Goal: Task Accomplishment & Management: Use online tool/utility

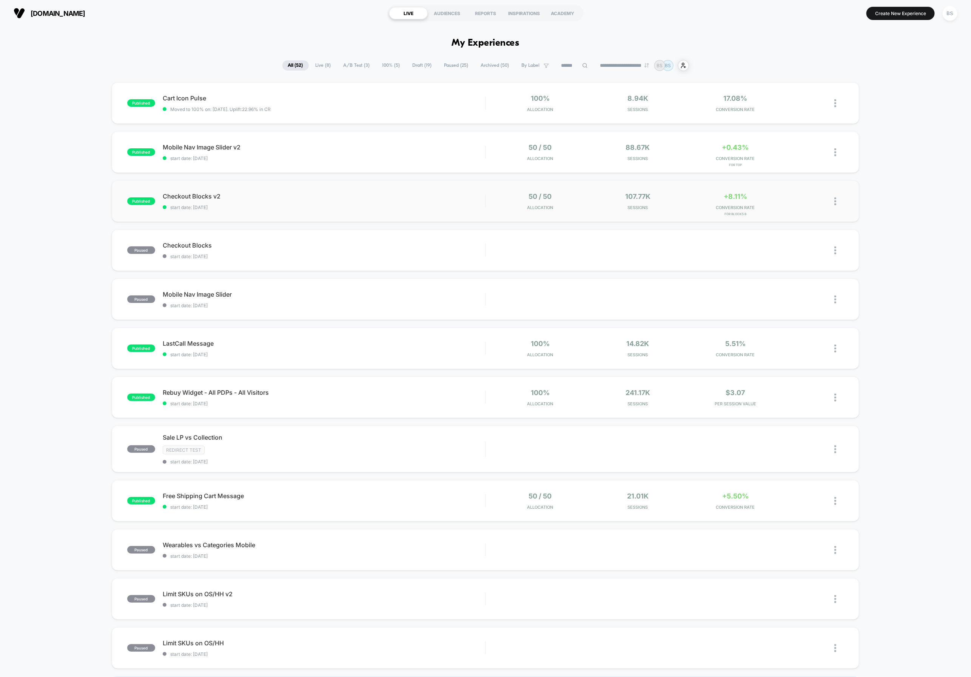
click at [359, 190] on div "published Checkout Blocks v2 start date: [DATE] 50 / 50 Allocation 107.77k Sess…" at bounding box center [485, 201] width 747 height 42
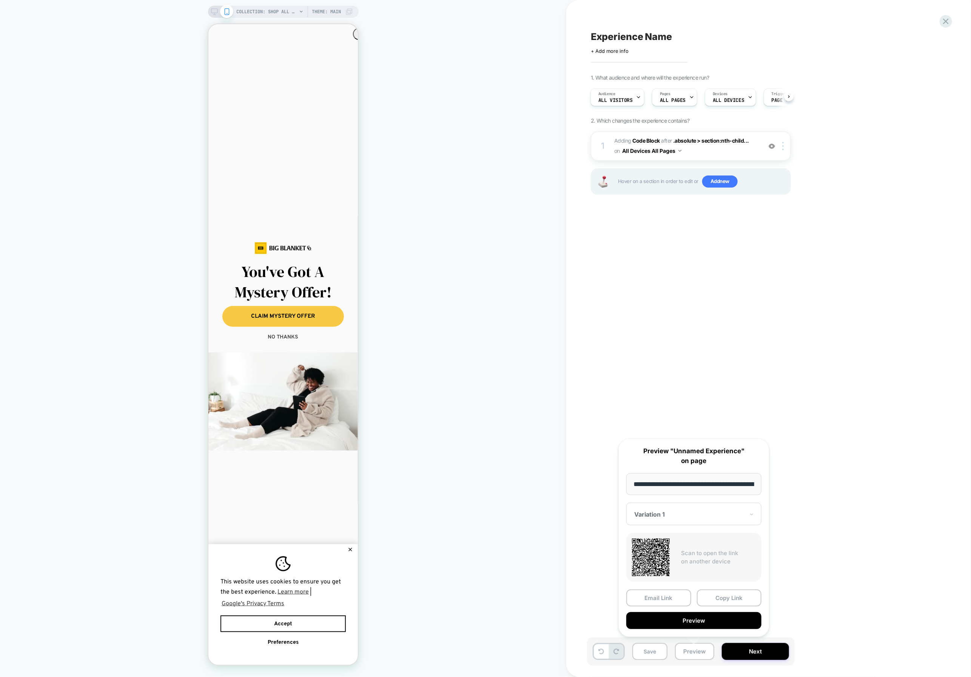
drag, startPoint x: 632, startPoint y: 29, endPoint x: 627, endPoint y: 39, distance: 10.1
click at [632, 29] on div "Experience Name Click to edit experience details + Add more info 1. What audien…" at bounding box center [728, 339] width 283 height 662
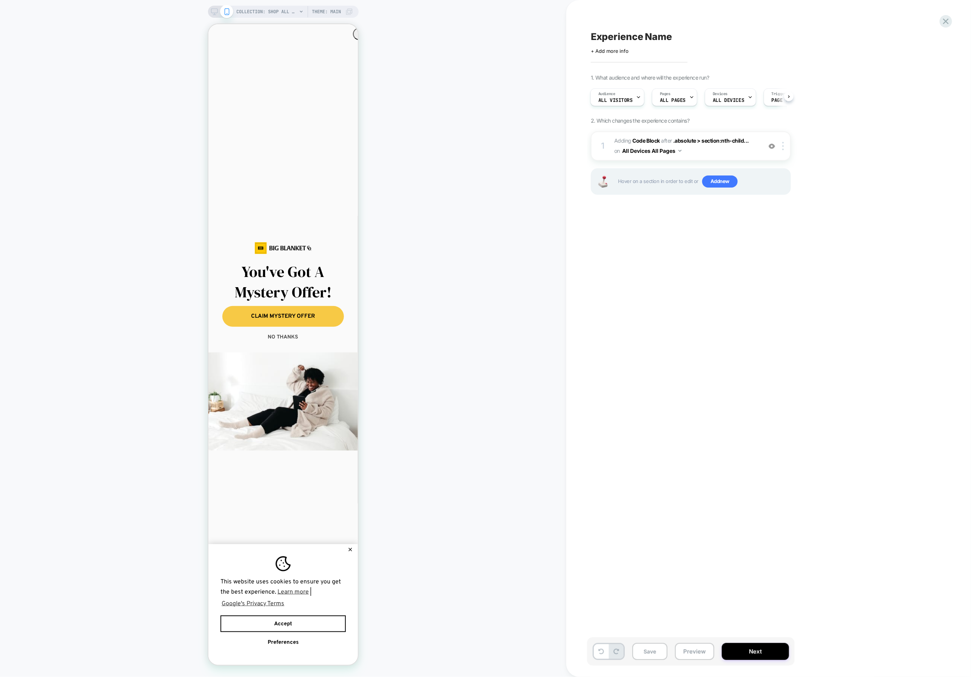
click at [627, 39] on span "Experience Name" at bounding box center [631, 36] width 81 height 11
type textarea "**********"
click at [727, 37] on icon at bounding box center [729, 36] width 9 height 9
click at [657, 649] on button "Save" at bounding box center [649, 651] width 35 height 17
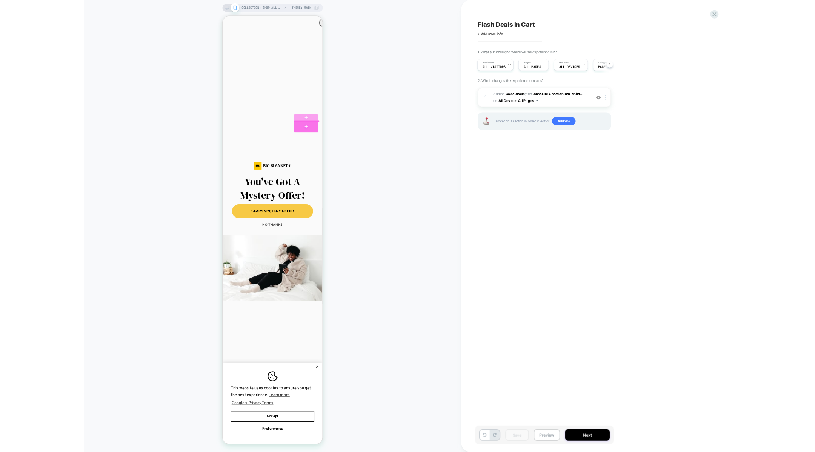
scroll to position [46, 0]
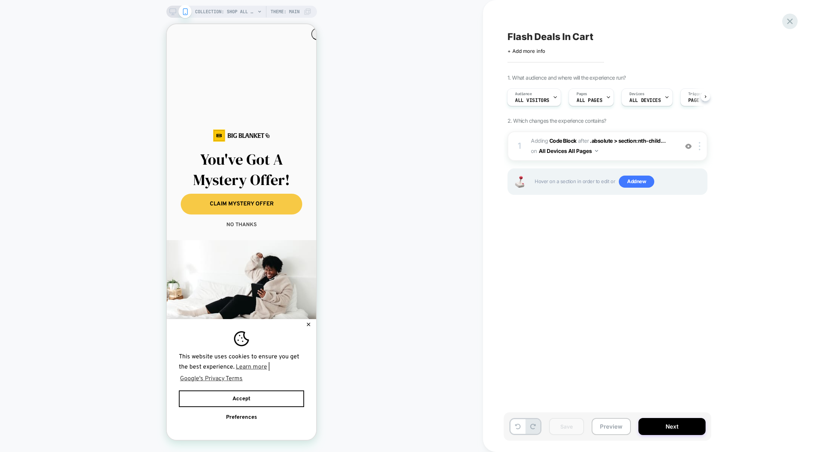
click at [788, 18] on icon at bounding box center [790, 21] width 10 height 10
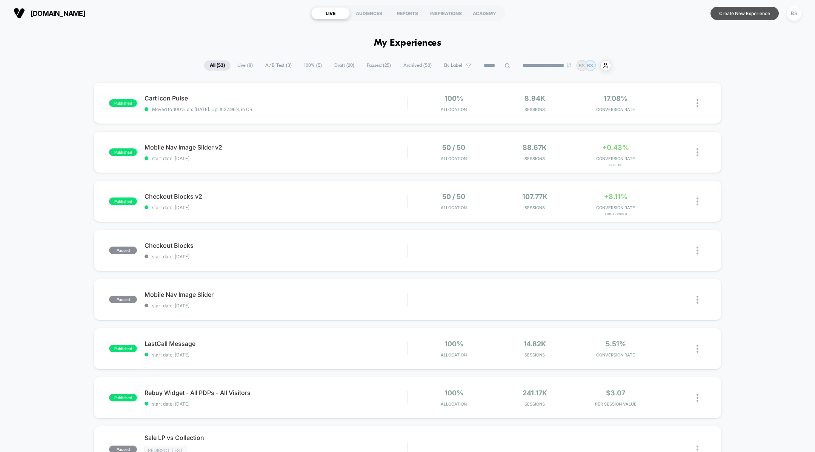
click at [727, 15] on button "Create New Experience" at bounding box center [745, 13] width 68 height 13
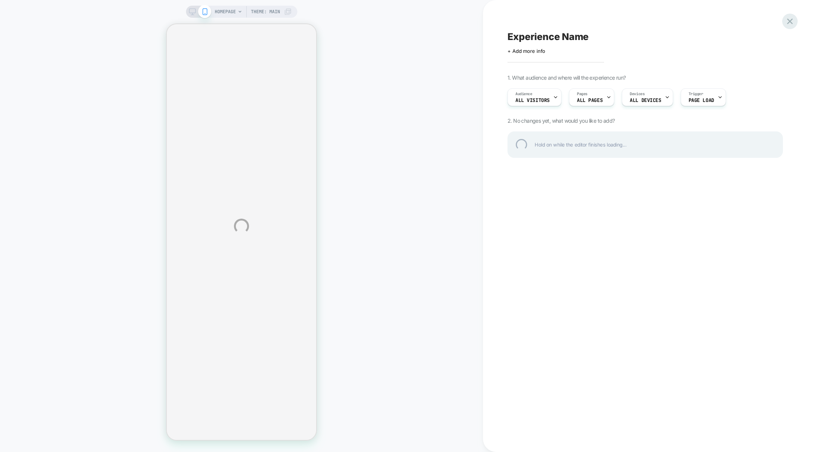
click at [790, 18] on div at bounding box center [790, 21] width 15 height 15
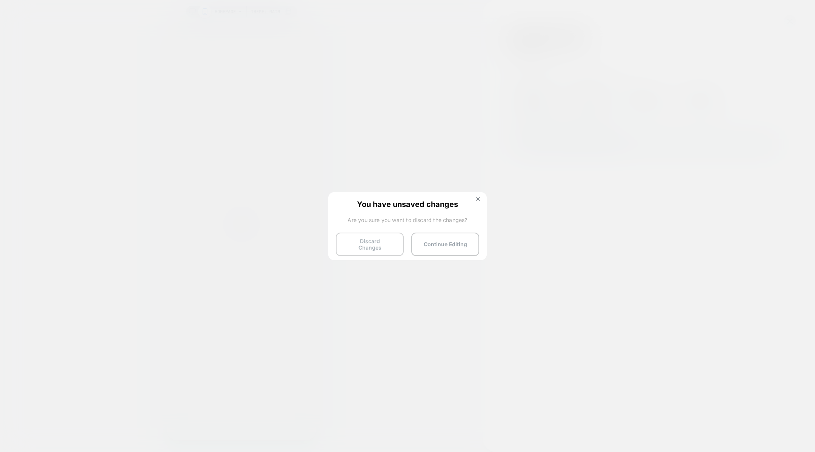
click at [358, 241] on button "Discard Changes" at bounding box center [370, 244] width 68 height 23
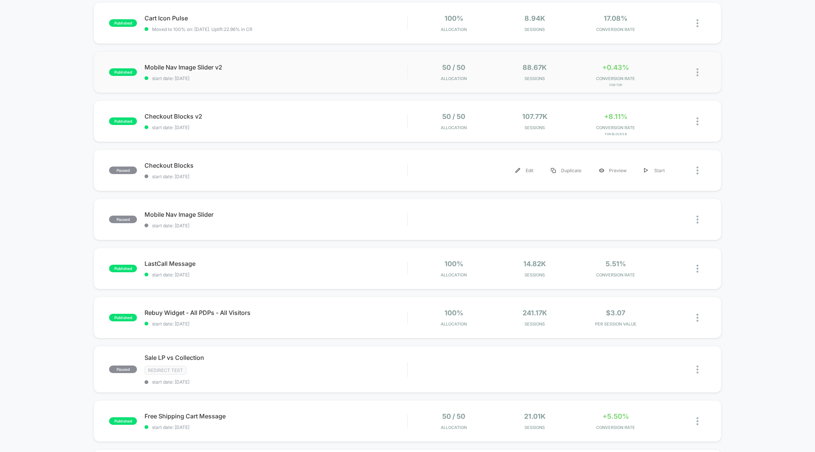
scroll to position [361, 0]
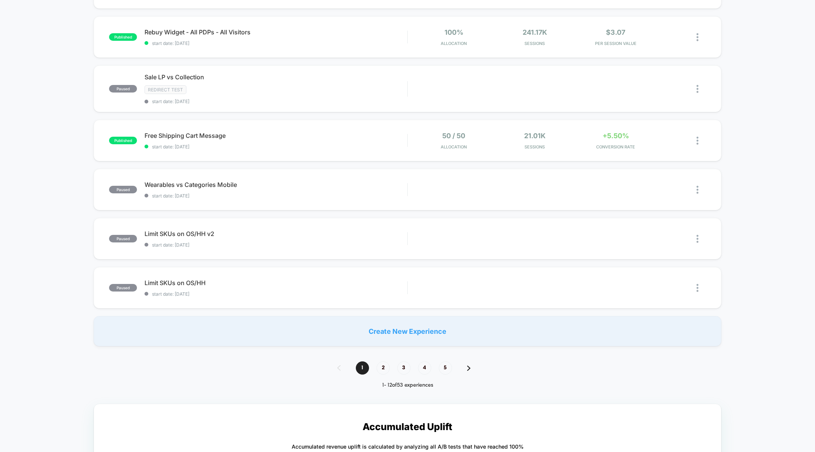
click at [392, 327] on div "Create New Experience" at bounding box center [408, 331] width 628 height 30
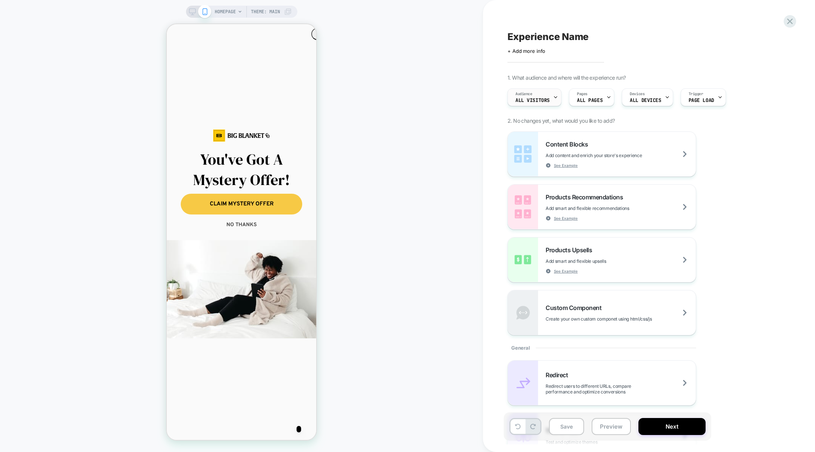
click at [542, 95] on div "Audience All Visitors" at bounding box center [532, 97] width 49 height 17
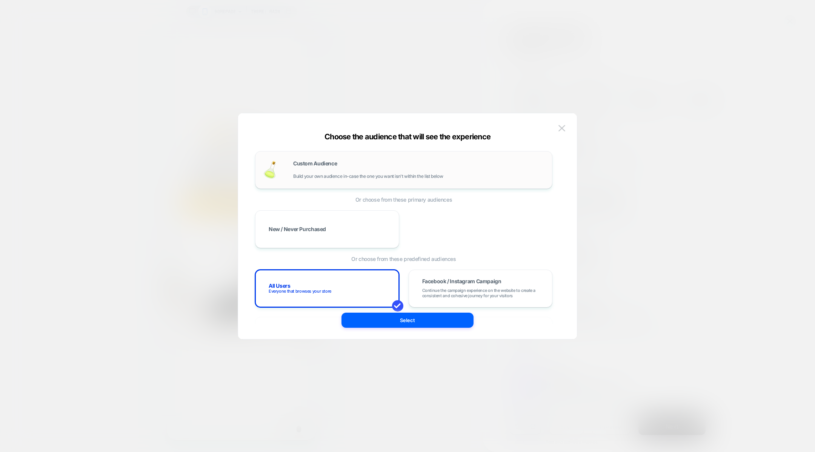
click at [371, 178] on span "Build your own audience in-case the one you want isn't within the list below" at bounding box center [368, 176] width 150 height 5
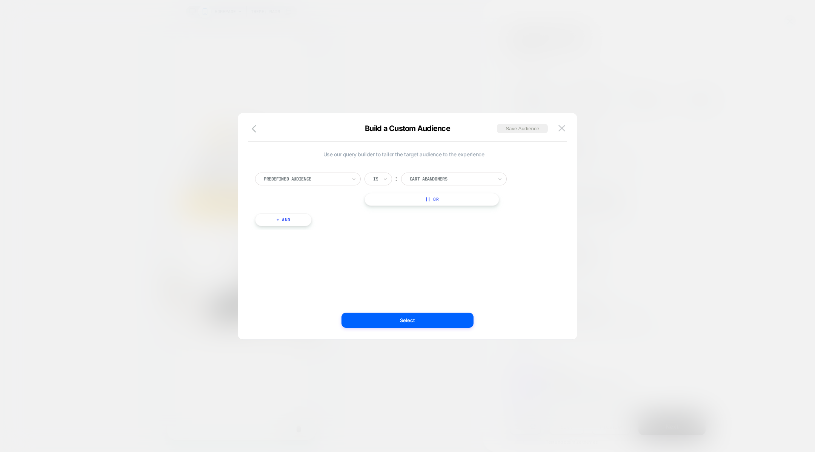
click at [342, 180] on div at bounding box center [305, 179] width 83 height 7
click at [316, 248] on div "Cart Total" at bounding box center [312, 246] width 98 height 12
click at [389, 177] on div at bounding box center [388, 179] width 30 height 7
click at [385, 250] on div "Lower Than" at bounding box center [396, 248] width 49 height 12
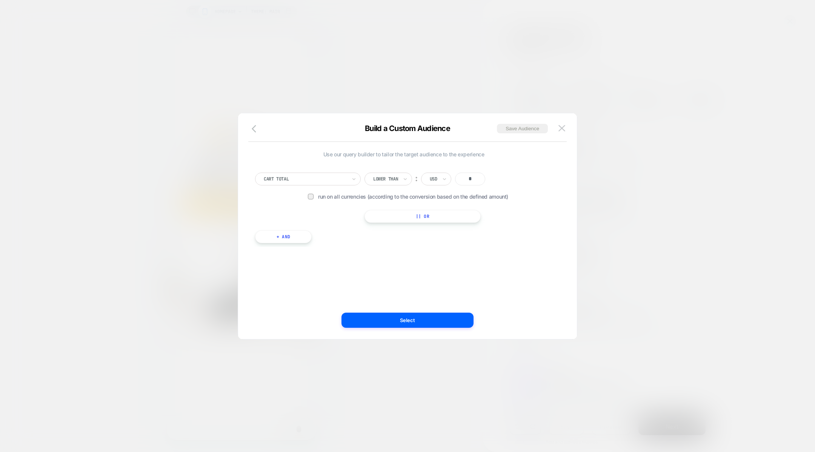
click at [461, 182] on input "*" at bounding box center [470, 179] width 30 height 13
type input "***"
click at [435, 323] on button "Select" at bounding box center [408, 320] width 132 height 15
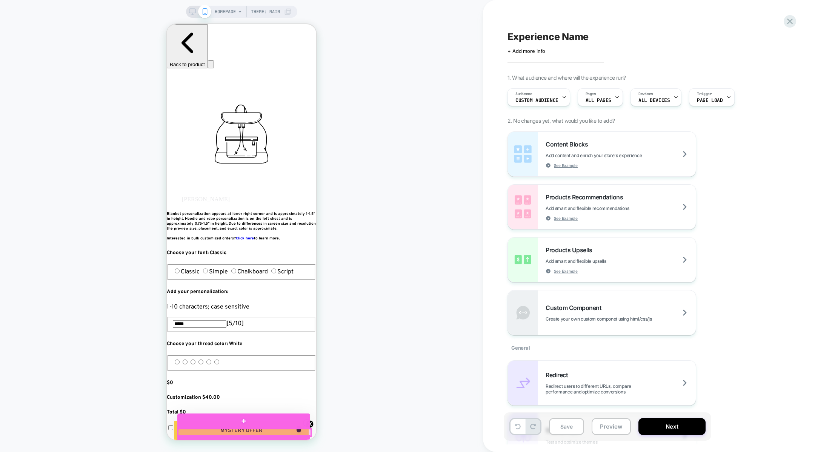
click at [273, 432] on div at bounding box center [244, 432] width 133 height 7
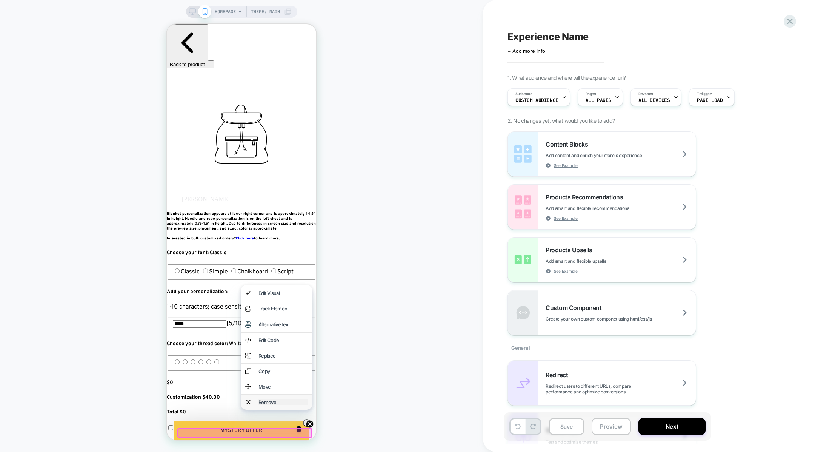
click at [259, 405] on div "Remove" at bounding box center [283, 402] width 49 height 6
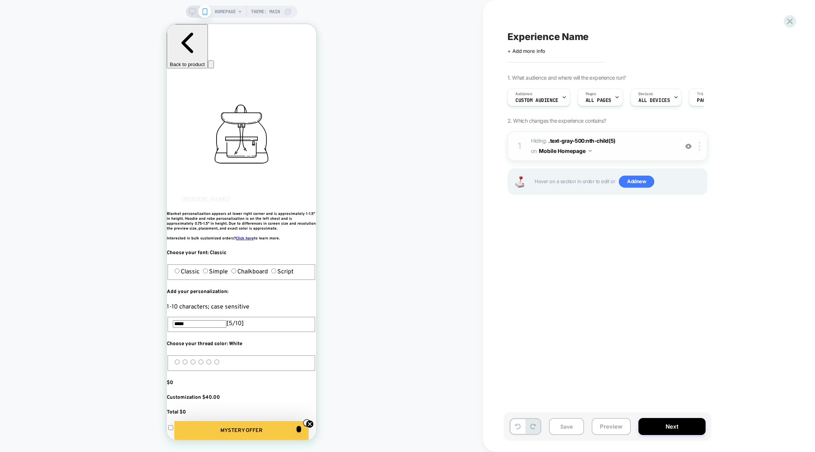
click at [574, 151] on button "Mobile Homepage" at bounding box center [565, 150] width 53 height 11
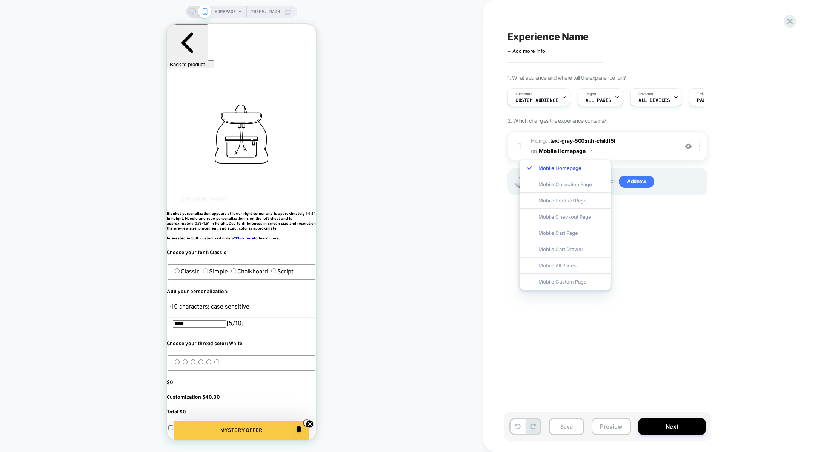
click at [561, 264] on div "Mobile All Pages" at bounding box center [565, 265] width 91 height 16
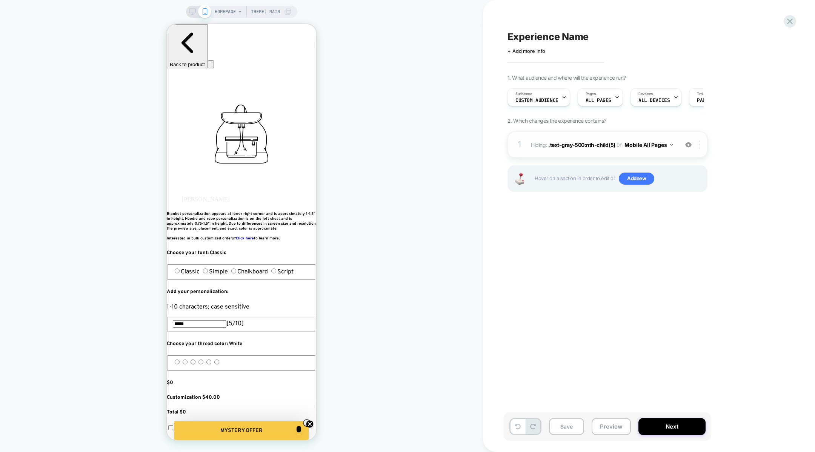
click at [701, 146] on div at bounding box center [701, 144] width 12 height 8
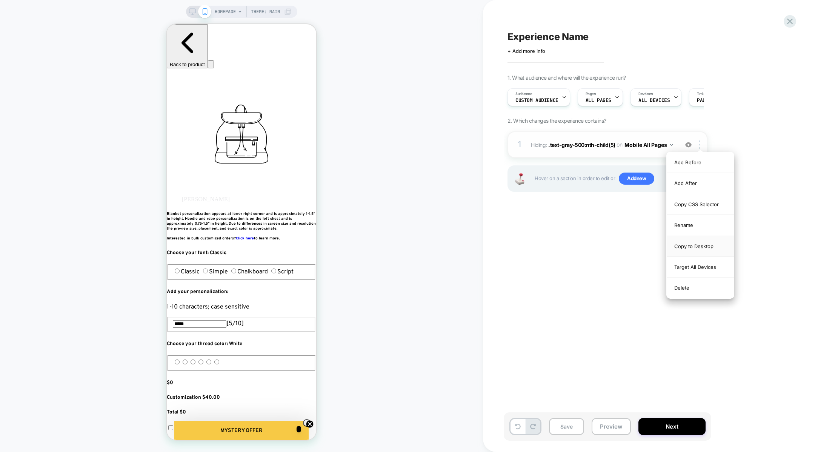
click at [686, 245] on div "Copy to Desktop" at bounding box center [700, 246] width 67 height 21
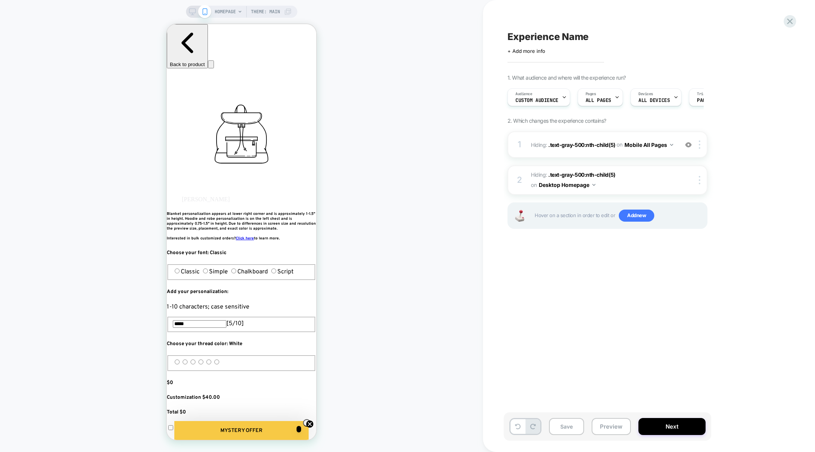
click at [542, 44] on div "Click to edit experience details + Add more info" at bounding box center [590, 48] width 165 height 12
click at [542, 35] on span "Experience Name" at bounding box center [548, 36] width 81 height 11
type textarea "*"
type textarea "**********"
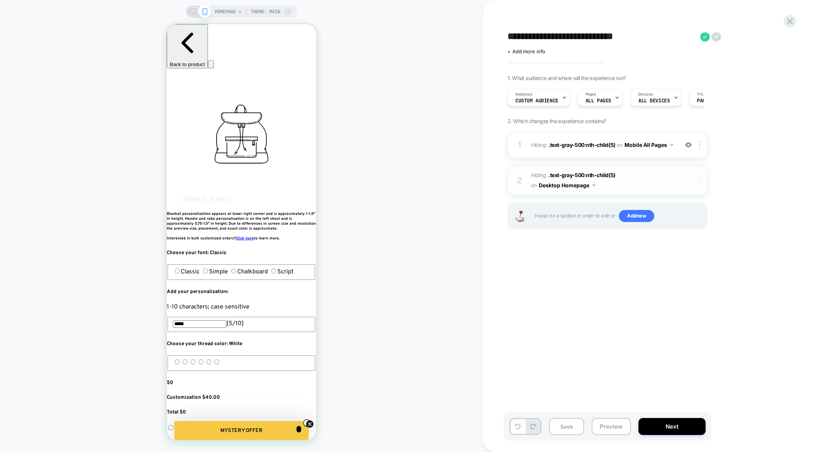
click at [704, 179] on div at bounding box center [701, 180] width 12 height 8
click at [701, 177] on div at bounding box center [701, 180] width 12 height 8
click at [683, 279] on div "Delete" at bounding box center [700, 281] width 67 height 20
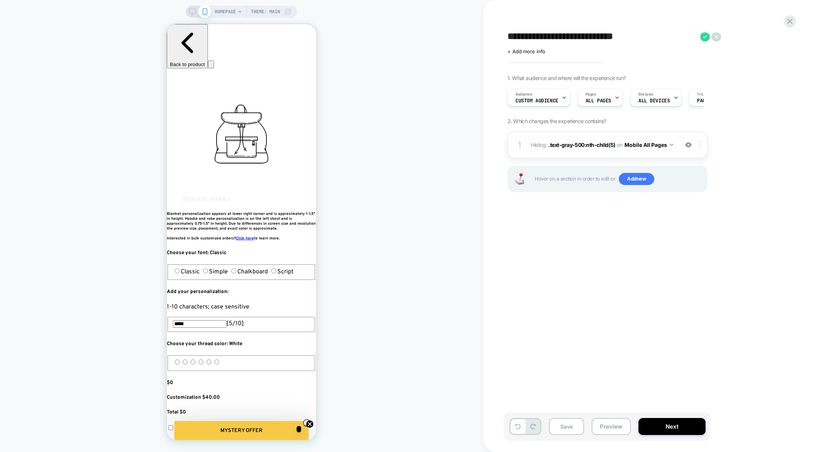
click at [701, 145] on div at bounding box center [701, 145] width 12 height 8
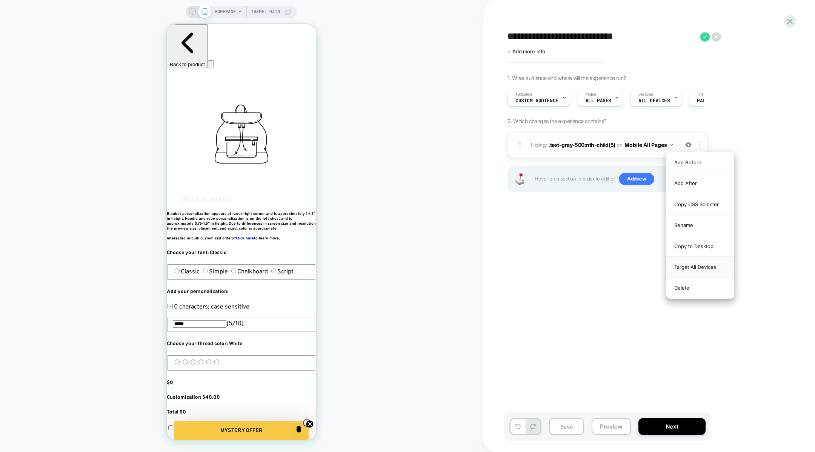
click at [687, 266] on div "Target All Devices" at bounding box center [700, 267] width 67 height 21
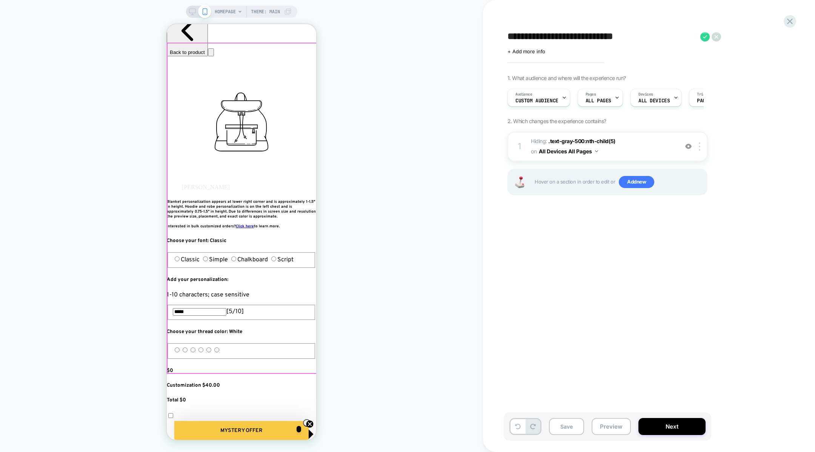
scroll to position [7, 0]
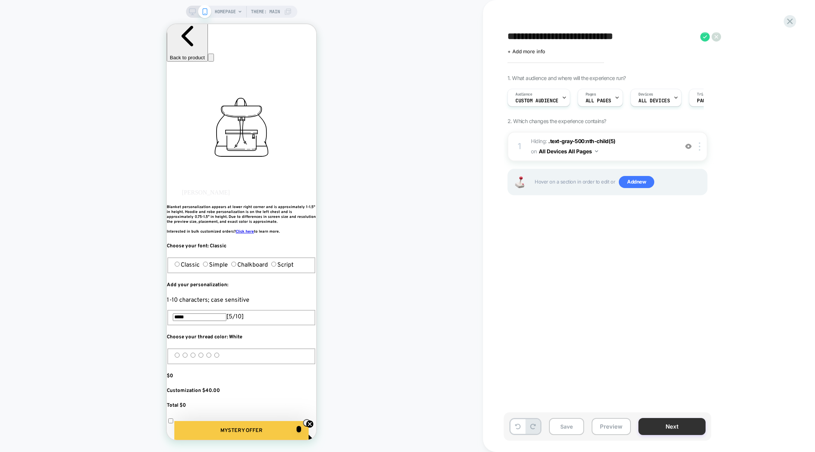
click at [660, 428] on button "Next" at bounding box center [672, 426] width 67 height 17
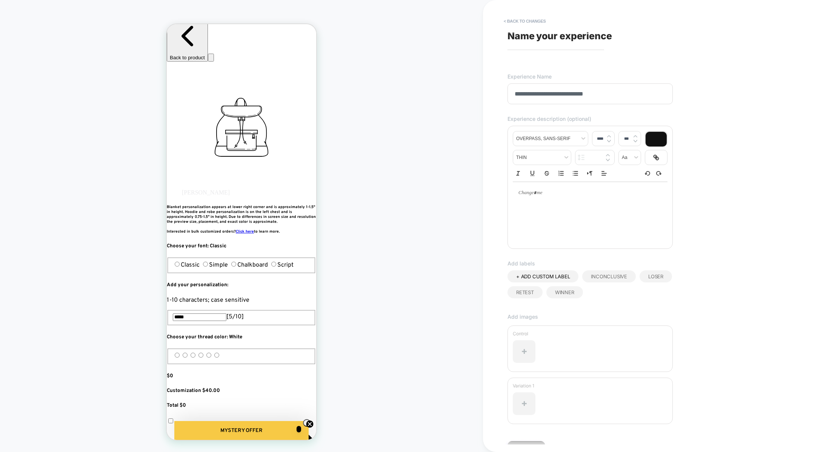
scroll to position [44, 0]
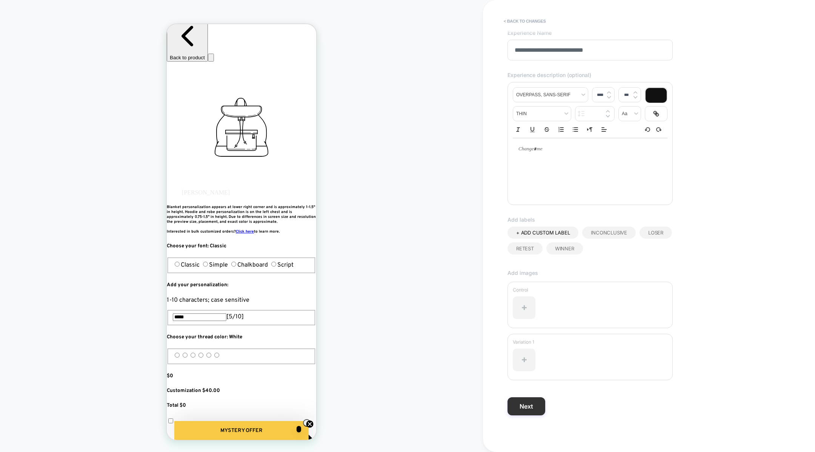
type input "**********"
click at [522, 404] on button "Next" at bounding box center [527, 406] width 38 height 18
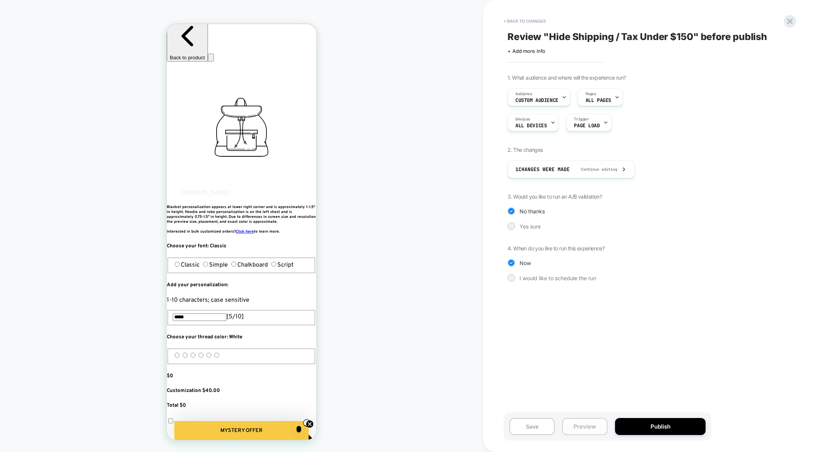
click at [576, 432] on button "Preview" at bounding box center [585, 426] width 45 height 17
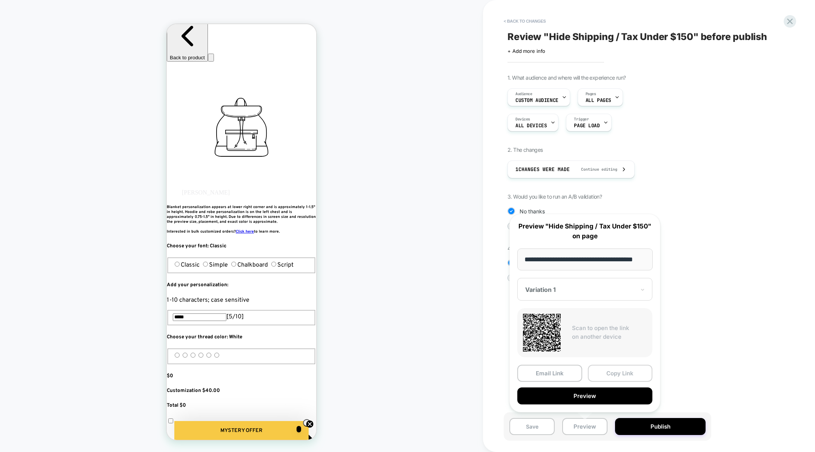
scroll to position [0, 0]
click at [613, 371] on button "Copy Link" at bounding box center [620, 373] width 65 height 17
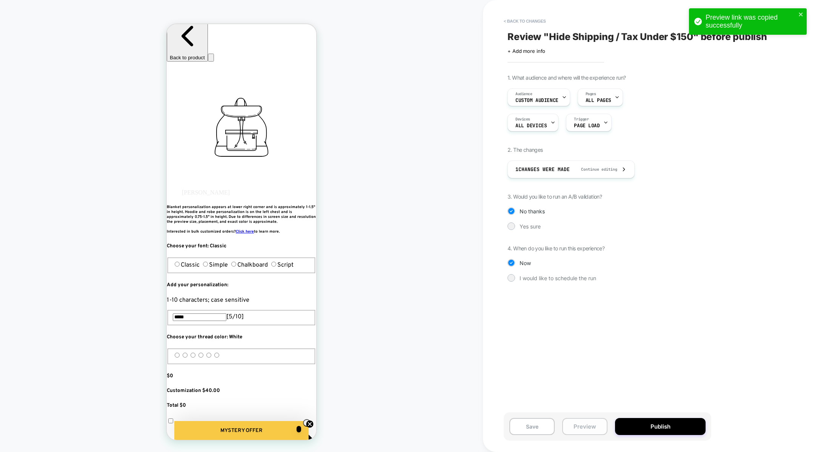
click at [584, 427] on button "Preview" at bounding box center [585, 426] width 45 height 17
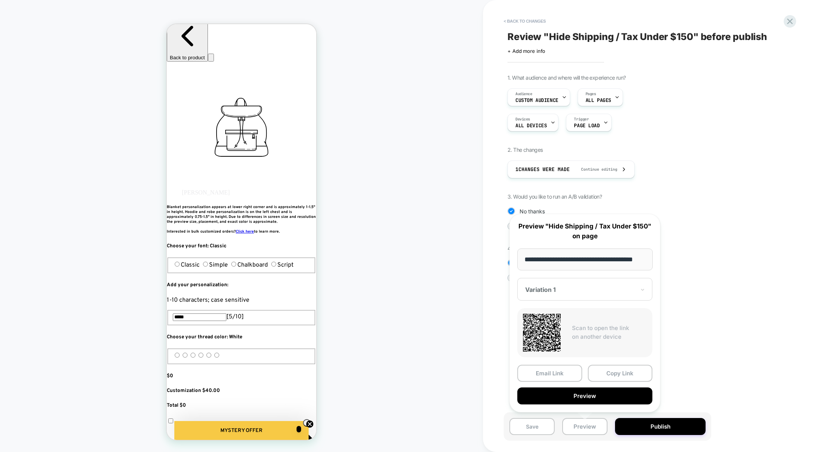
click at [683, 346] on div "Review " Hide Shipping / Tax Under $150 " before publish Click to edit experien…" at bounding box center [645, 226] width 283 height 437
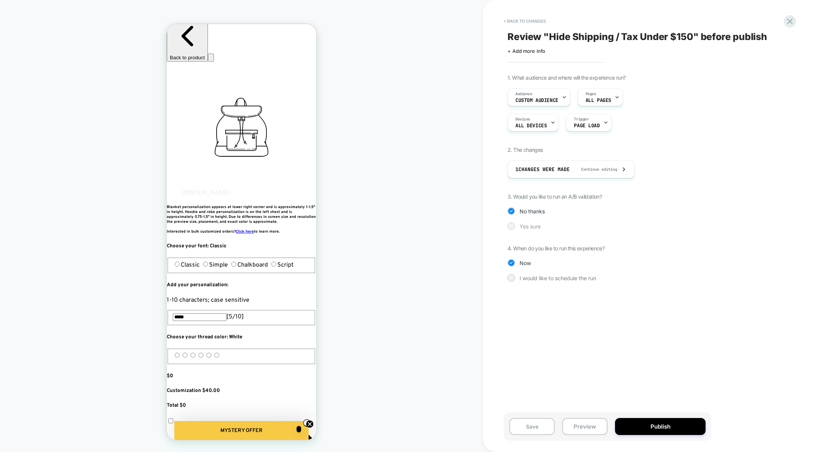
click at [526, 228] on span "Yes sure" at bounding box center [530, 226] width 21 height 6
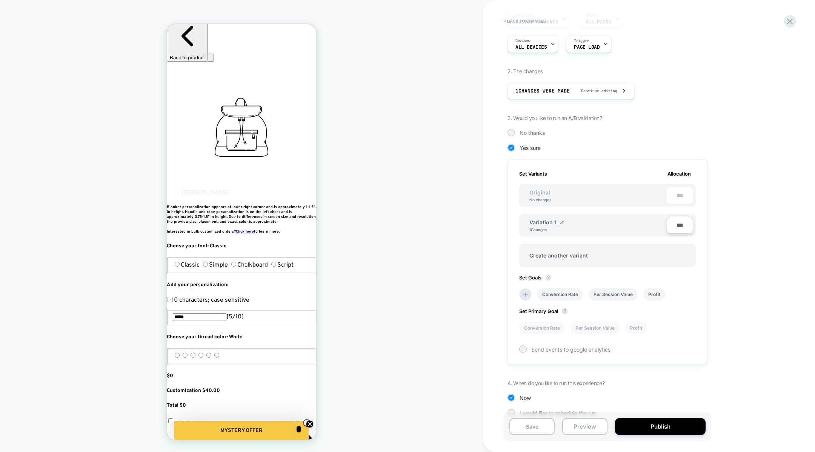
scroll to position [91, 0]
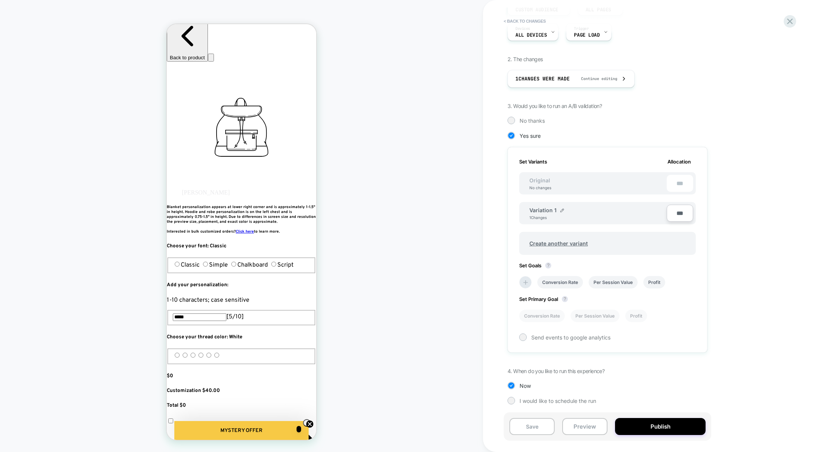
click at [558, 208] on div "Variation 1" at bounding box center [547, 210] width 35 height 6
click at [561, 208] on img at bounding box center [563, 210] width 4 height 4
click at [535, 212] on input "**********" at bounding box center [557, 214] width 55 height 15
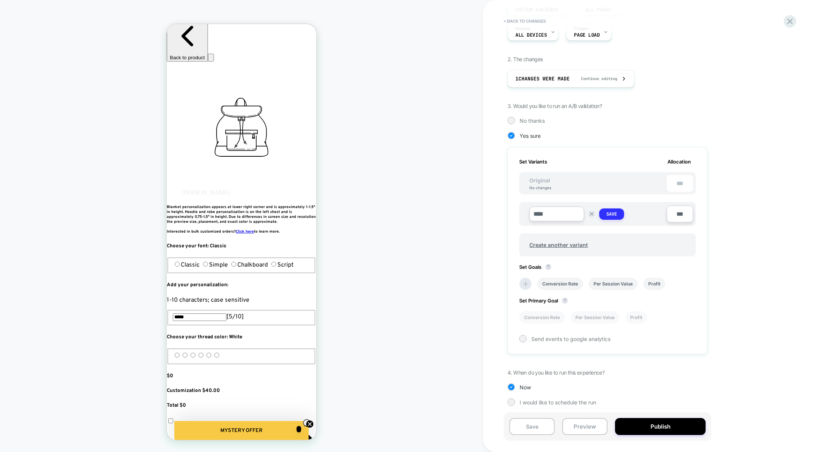
type input "****"
click at [613, 215] on strong "Save" at bounding box center [612, 214] width 11 height 6
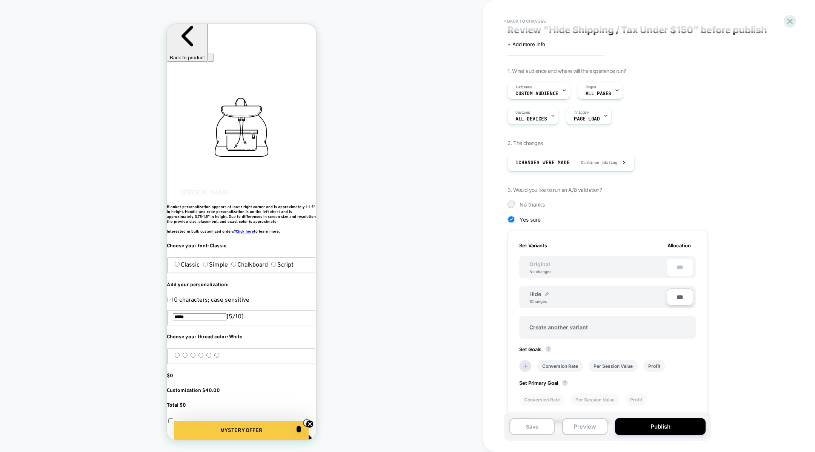
scroll to position [0, 0]
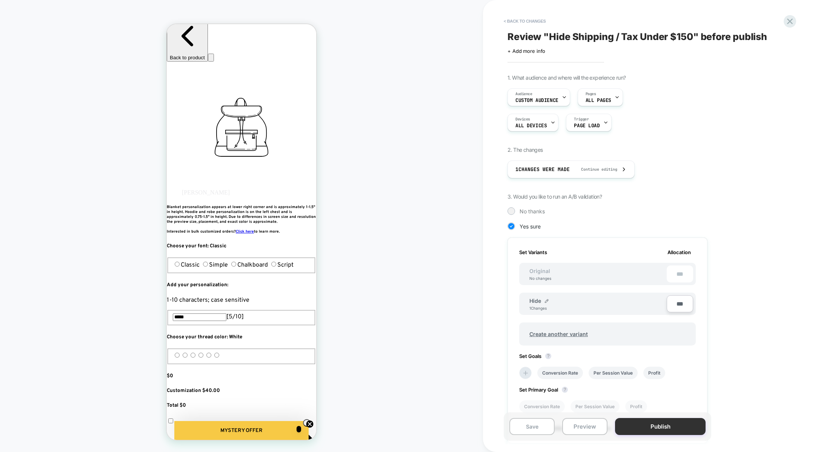
click at [636, 425] on button "Publish" at bounding box center [660, 426] width 91 height 17
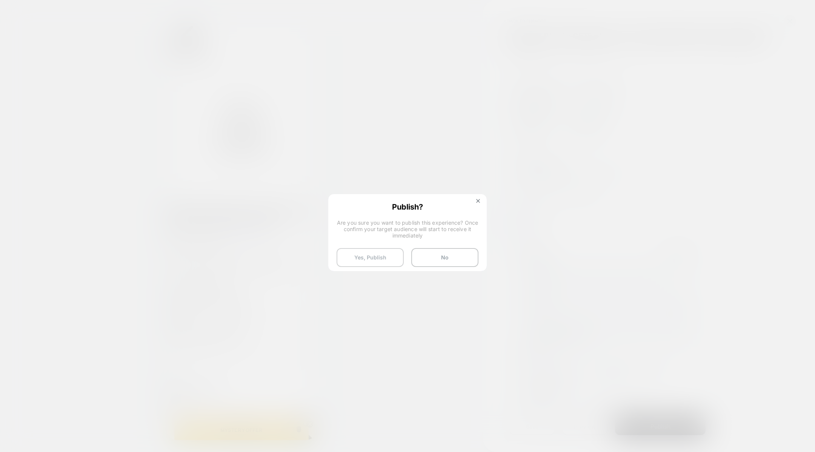
click at [373, 262] on button "Yes, Publish" at bounding box center [370, 257] width 67 height 19
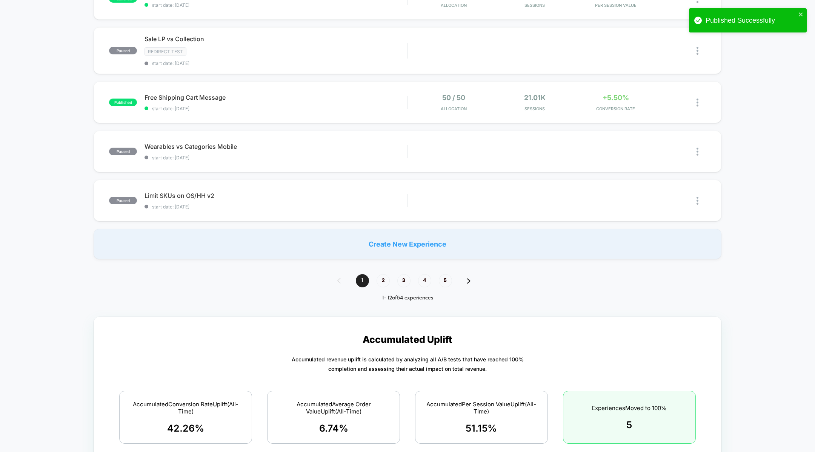
scroll to position [346, 0]
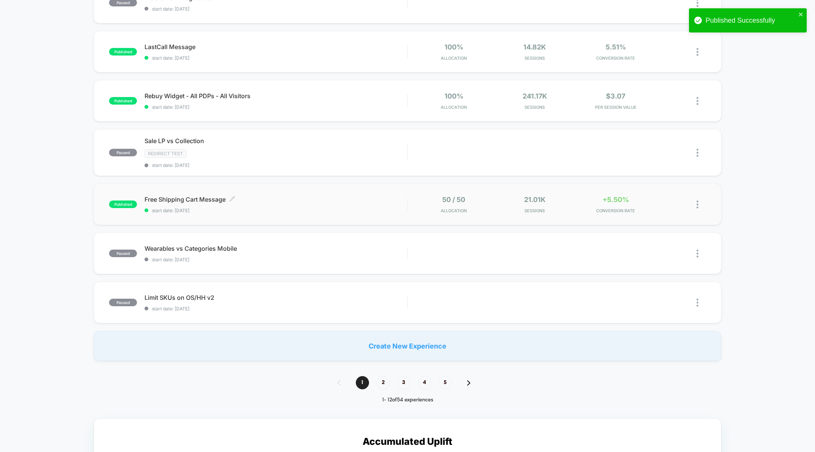
click at [375, 208] on span "start date: [DATE]" at bounding box center [276, 211] width 263 height 6
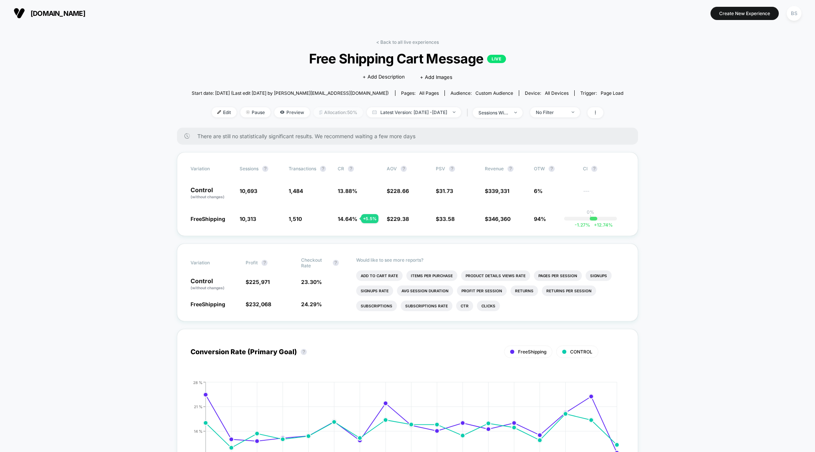
click at [325, 112] on span "Allocation: 50%" at bounding box center [338, 112] width 49 height 10
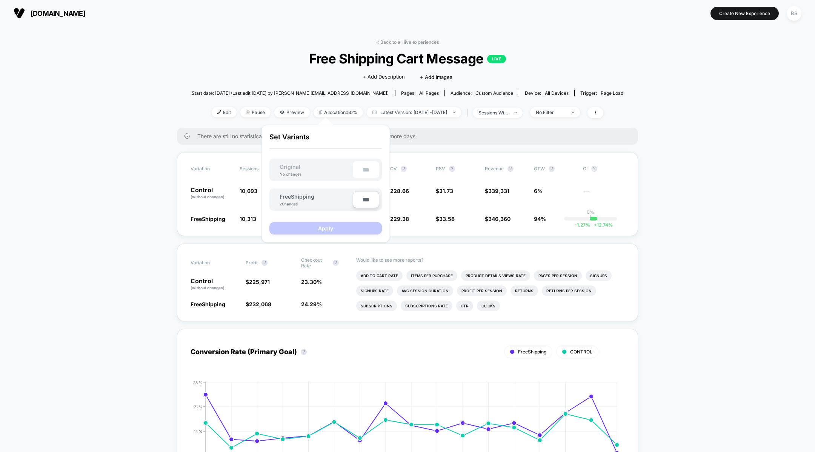
click at [365, 203] on input "***" at bounding box center [366, 199] width 26 height 17
type input "***"
type input "**"
type input "***"
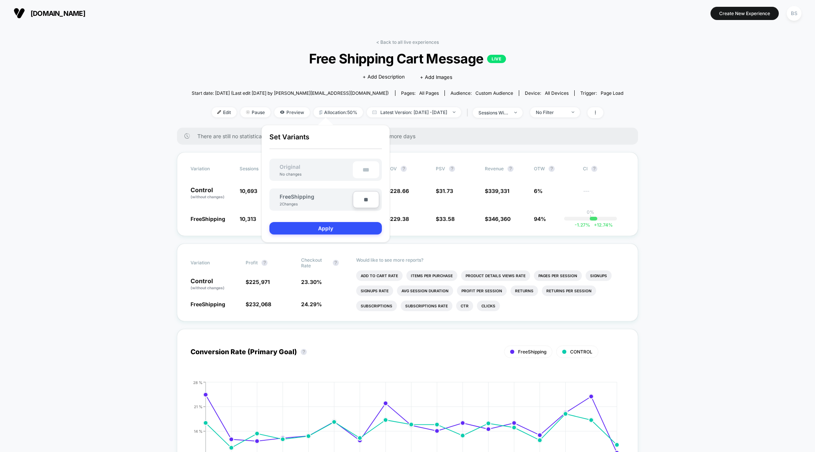
type input "***"
type input "**"
type input "****"
click at [344, 227] on button "Apply" at bounding box center [326, 228] width 113 height 12
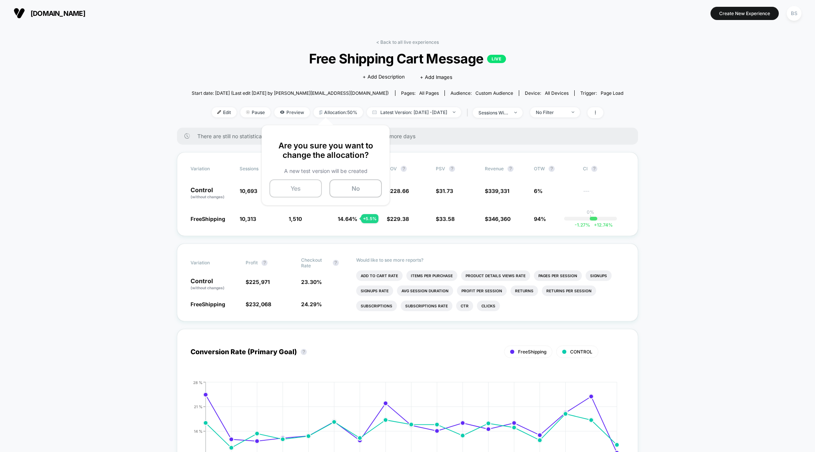
click at [299, 188] on button "Yes" at bounding box center [296, 188] width 52 height 18
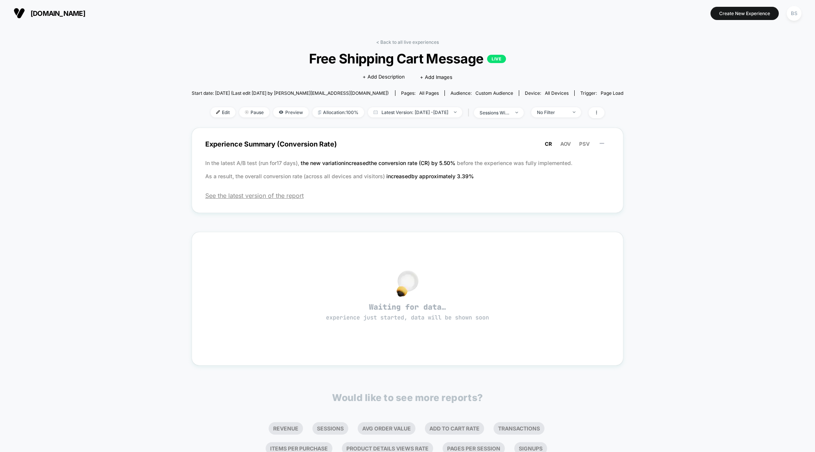
click at [390, 45] on div "< Back to all live experiences Free Shipping Cart Message LIVE Click to edit ex…" at bounding box center [408, 83] width 432 height 88
click at [390, 42] on link "< Back to all live experiences" at bounding box center [407, 42] width 63 height 6
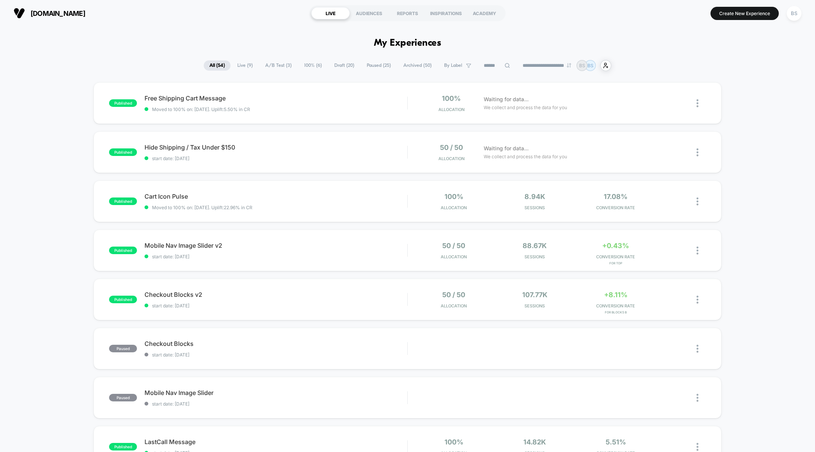
click at [268, 67] on span "A/B Test ( 3 )" at bounding box center [279, 65] width 38 height 10
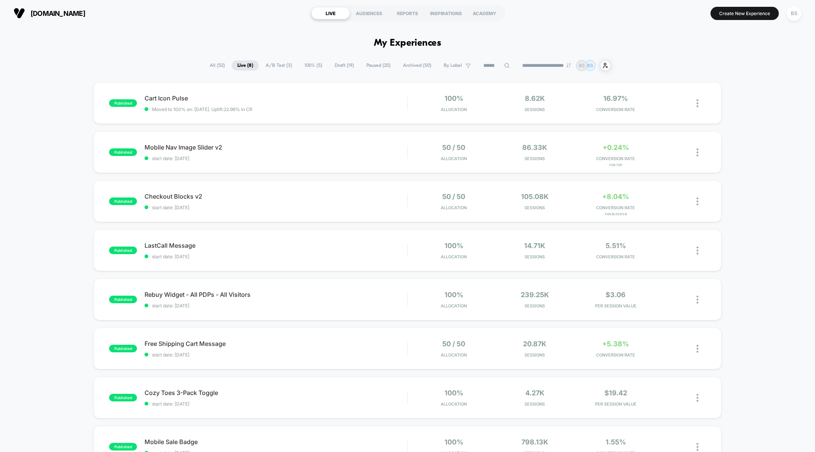
click at [334, 66] on span "Draft ( 19 )" at bounding box center [344, 65] width 31 height 10
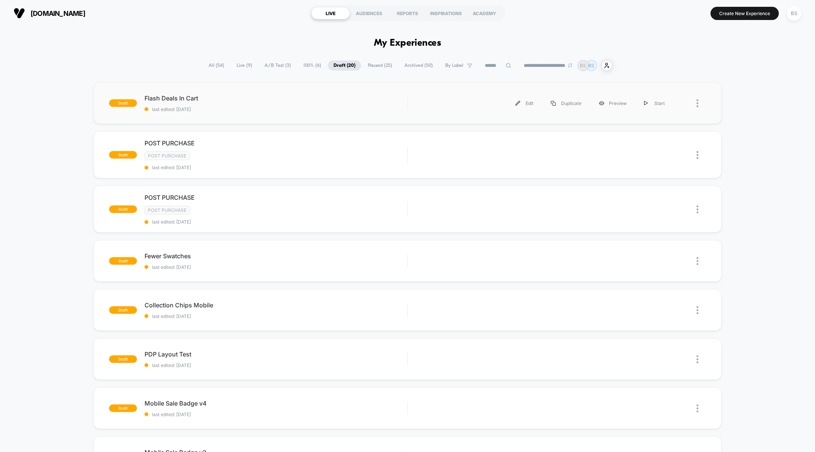
click at [700, 106] on div at bounding box center [701, 103] width 9 height 17
click at [651, 118] on div "Preview Link" at bounding box center [659, 120] width 68 height 17
